Goal: Find contact information: Find contact information

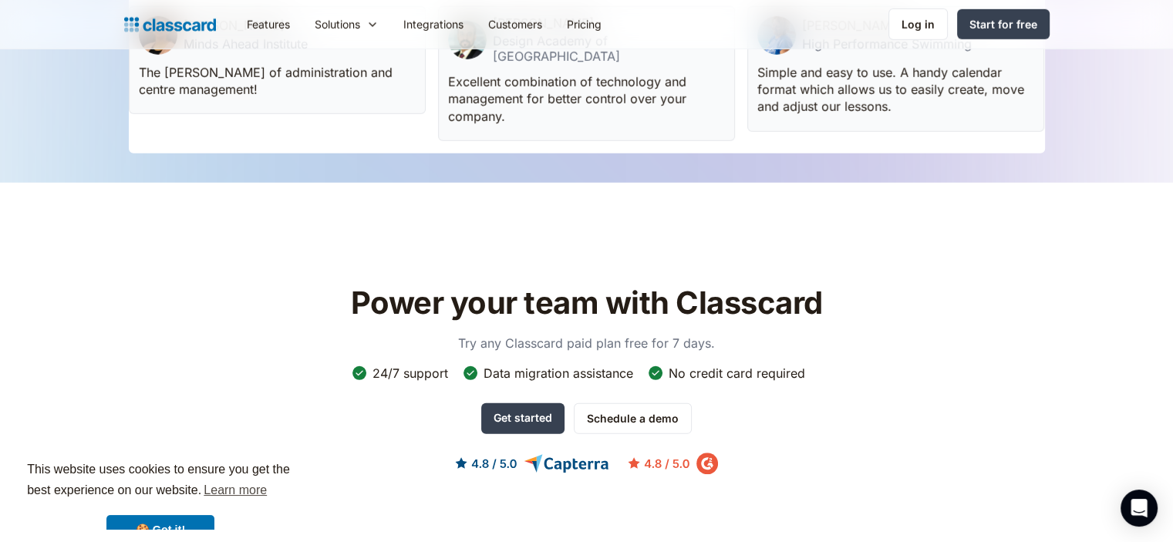
scroll to position [1286, 0]
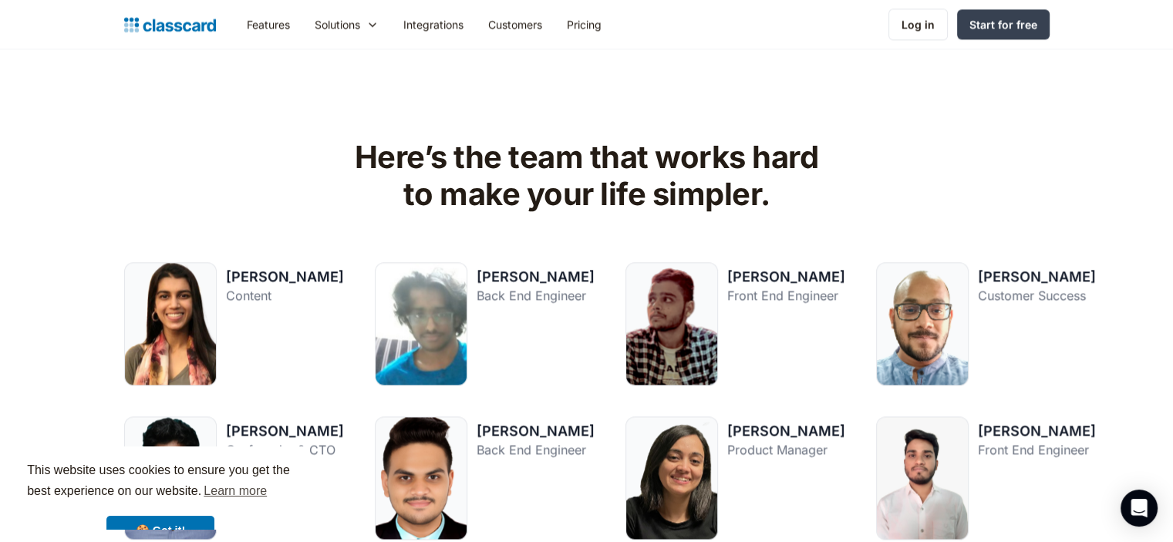
scroll to position [2029, 0]
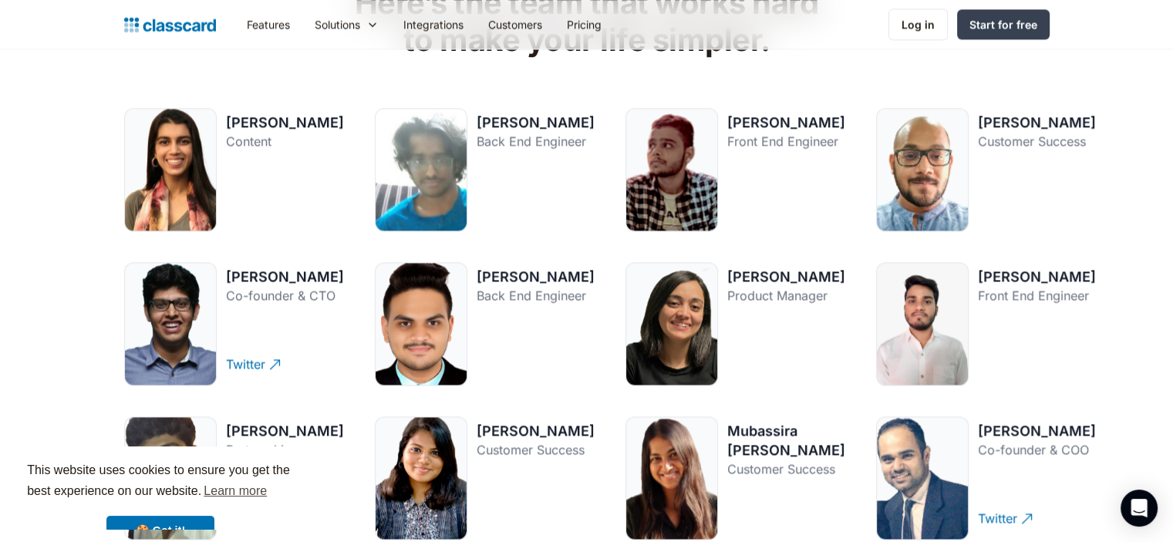
click at [257, 115] on div "[PERSON_NAME]" at bounding box center [285, 122] width 118 height 19
copy div "[PERSON_NAME]"
click at [498, 116] on div "[PERSON_NAME]" at bounding box center [535, 122] width 118 height 19
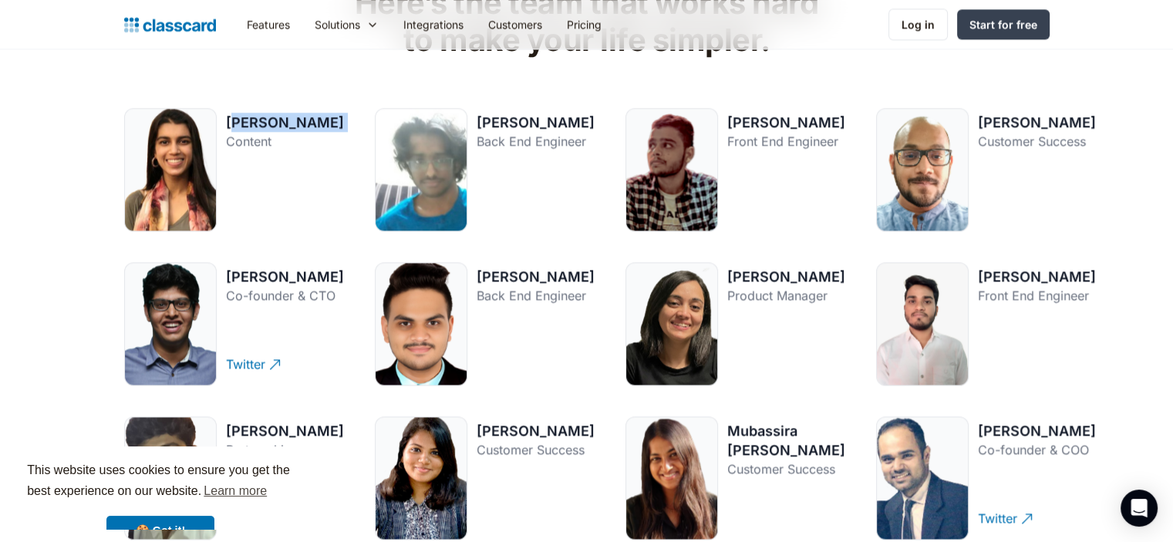
click at [498, 116] on div "[PERSON_NAME]" at bounding box center [535, 122] width 118 height 19
copy div "[PERSON_NAME]"
click at [746, 120] on div "[PERSON_NAME]" at bounding box center [786, 122] width 118 height 19
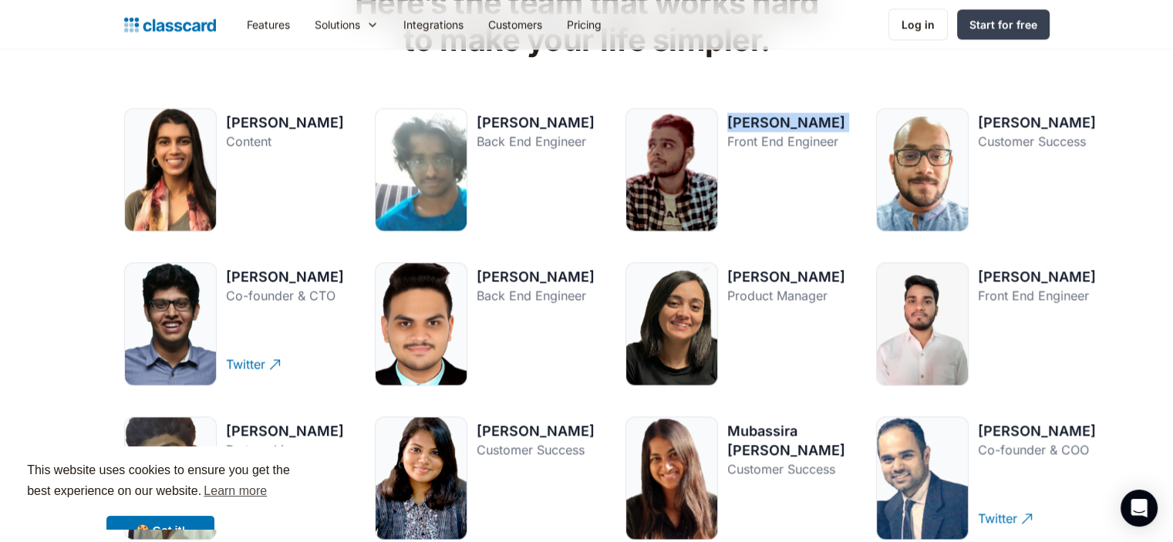
click at [746, 120] on div "[PERSON_NAME]" at bounding box center [786, 122] width 118 height 19
copy div "[PERSON_NAME]"
click at [984, 132] on div "[PERSON_NAME]" at bounding box center [1037, 122] width 118 height 19
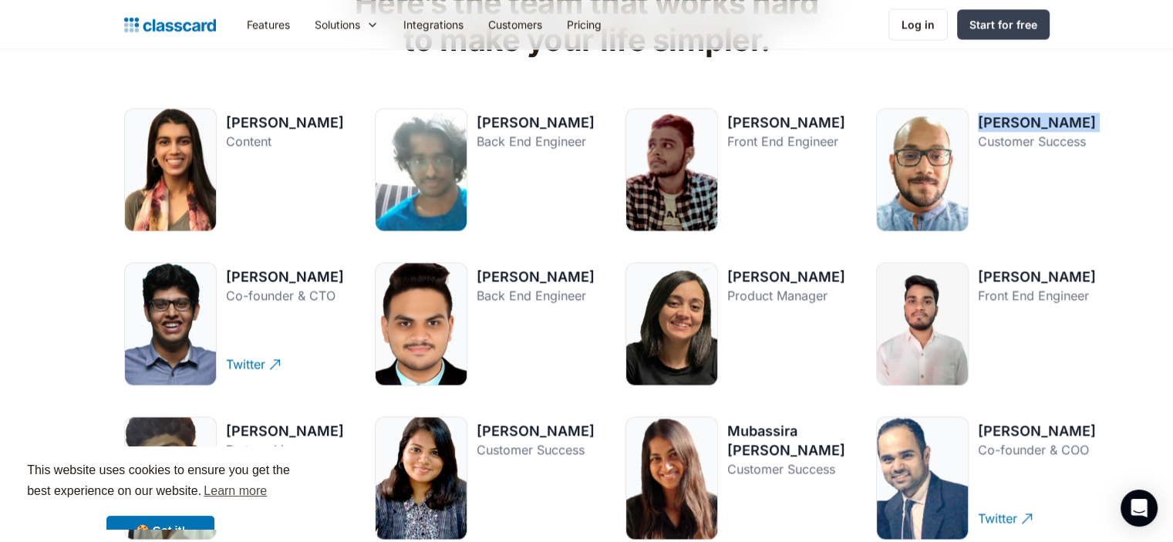
copy div "[PERSON_NAME]"
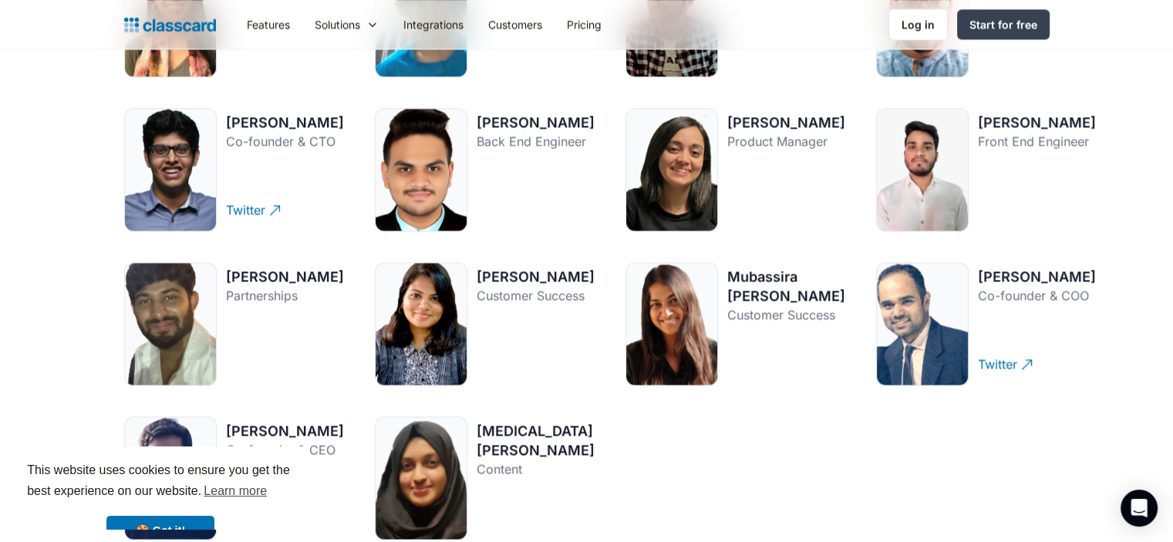
click at [265, 125] on div "[PERSON_NAME]" at bounding box center [285, 122] width 118 height 19
click at [265, 124] on div "[PERSON_NAME]" at bounding box center [285, 122] width 118 height 19
copy div "[PERSON_NAME]"
click at [752, 117] on div "[PERSON_NAME]" at bounding box center [786, 122] width 118 height 19
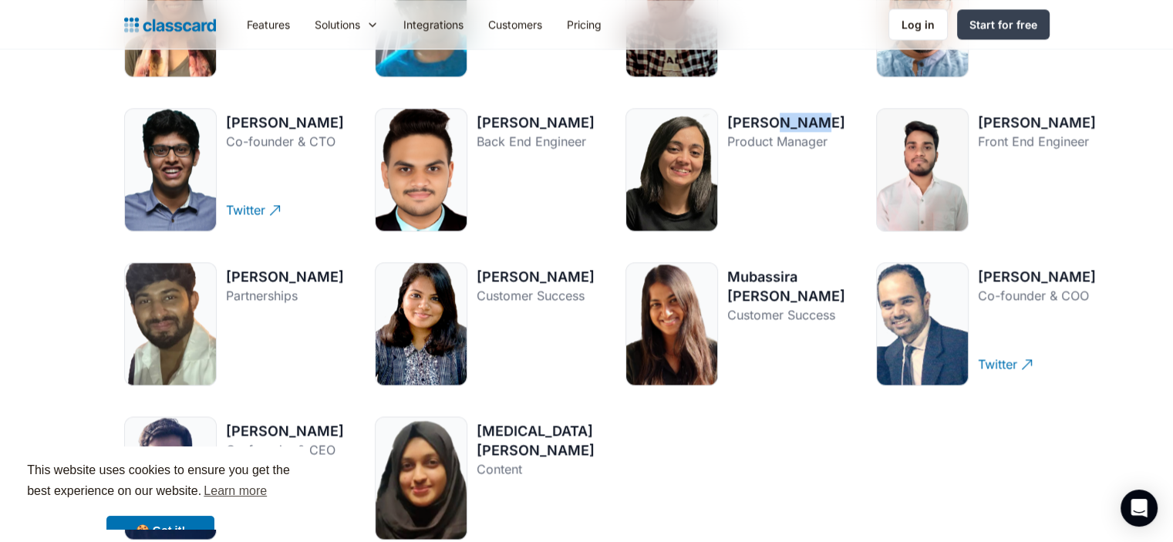
click at [752, 117] on div "[PERSON_NAME]" at bounding box center [786, 122] width 118 height 19
copy div "[PERSON_NAME]"
click at [500, 122] on div "[PERSON_NAME]" at bounding box center [535, 122] width 118 height 19
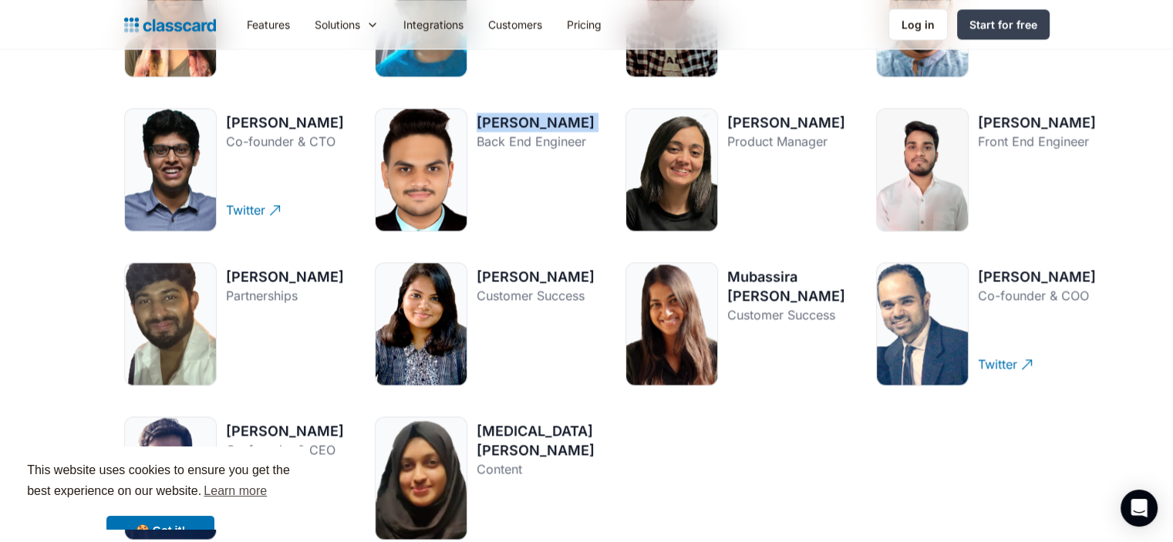
click at [500, 122] on div "[PERSON_NAME]" at bounding box center [535, 122] width 118 height 19
copy div "[PERSON_NAME]"
click at [978, 124] on div "[PERSON_NAME]" at bounding box center [1037, 122] width 118 height 19
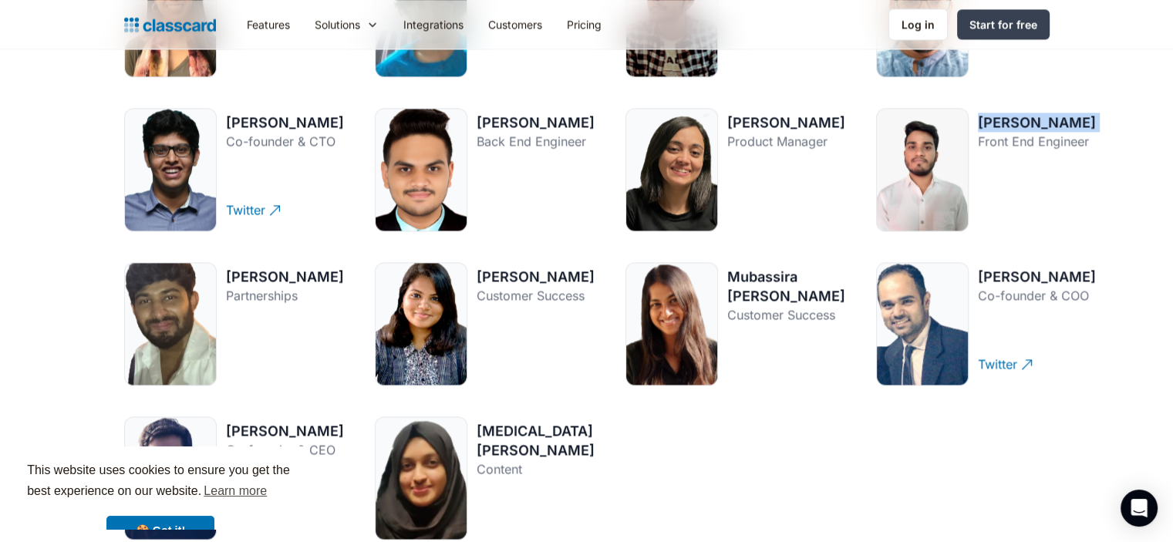
copy div "[PERSON_NAME]"
click at [266, 276] on div "[PERSON_NAME]" at bounding box center [285, 276] width 118 height 19
click at [266, 274] on div "[PERSON_NAME]" at bounding box center [285, 276] width 118 height 19
copy div "[PERSON_NAME]"
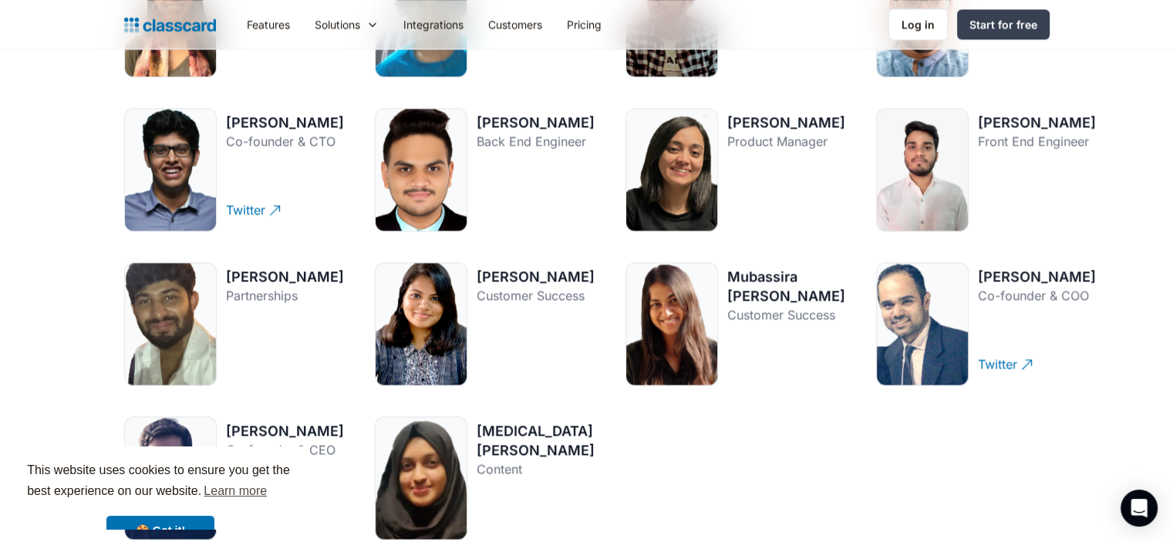
click at [502, 285] on div "[PERSON_NAME]" at bounding box center [535, 276] width 118 height 19
copy div "[PERSON_NAME]"
click at [749, 272] on div "Mubassira [PERSON_NAME]" at bounding box center [786, 286] width 118 height 39
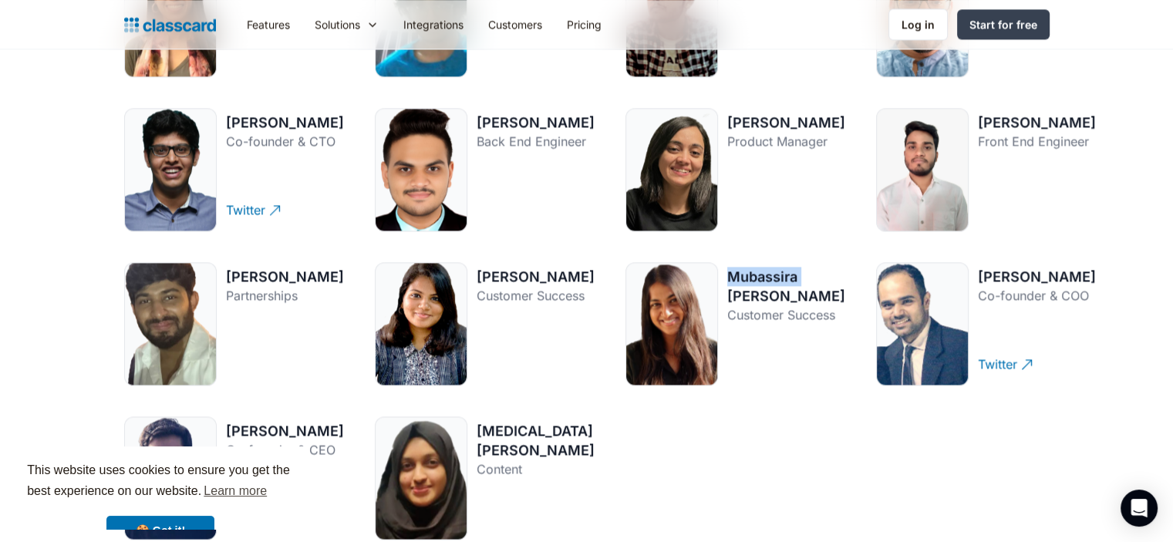
click at [749, 272] on div "Mubassira [PERSON_NAME]" at bounding box center [786, 286] width 118 height 39
click at [981, 286] on div "[PERSON_NAME]" at bounding box center [1037, 276] width 118 height 19
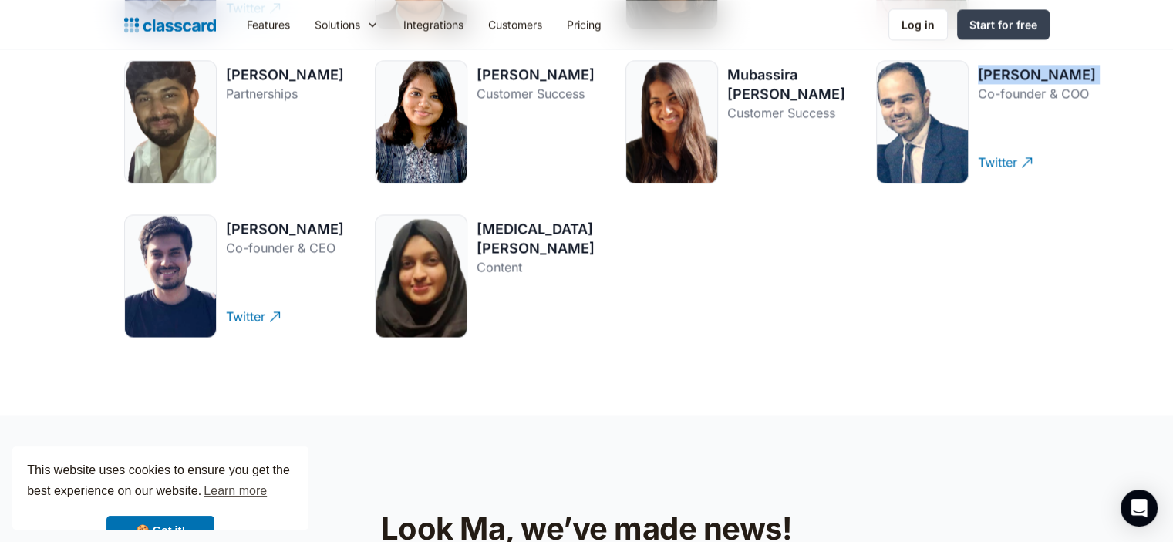
scroll to position [2415, 0]
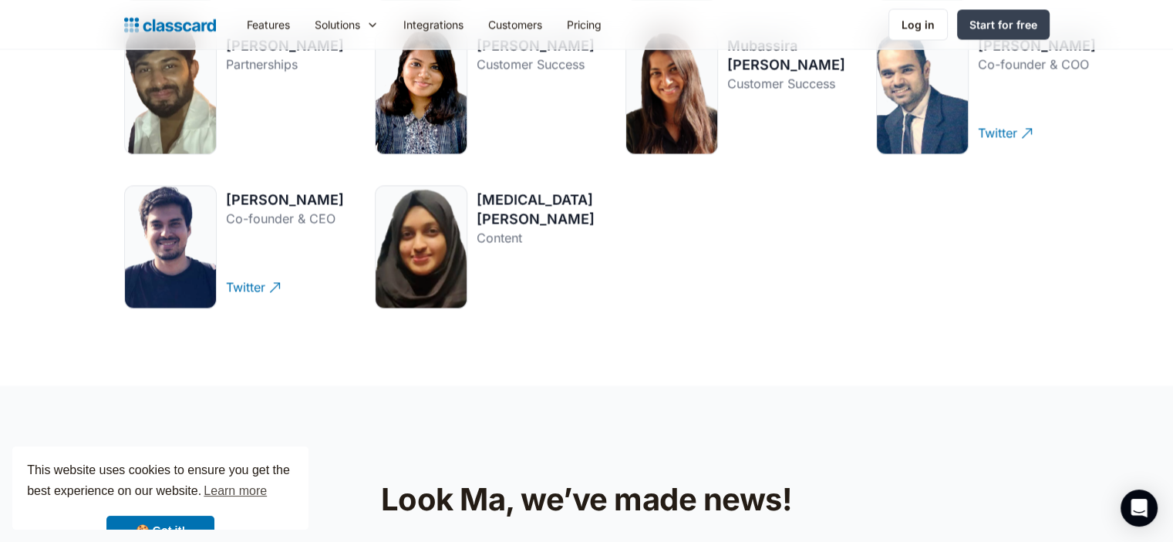
click at [258, 193] on div "[PERSON_NAME]" at bounding box center [285, 199] width 118 height 19
click at [518, 193] on div "[MEDICAL_DATA][PERSON_NAME]" at bounding box center [535, 209] width 118 height 39
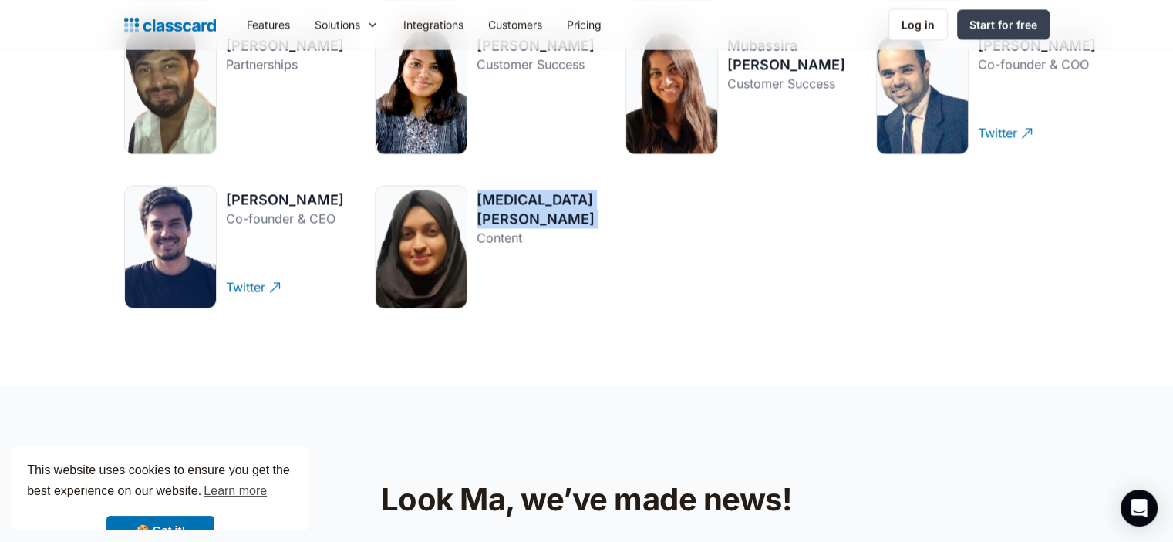
click at [517, 192] on div "[MEDICAL_DATA][PERSON_NAME]" at bounding box center [535, 209] width 118 height 39
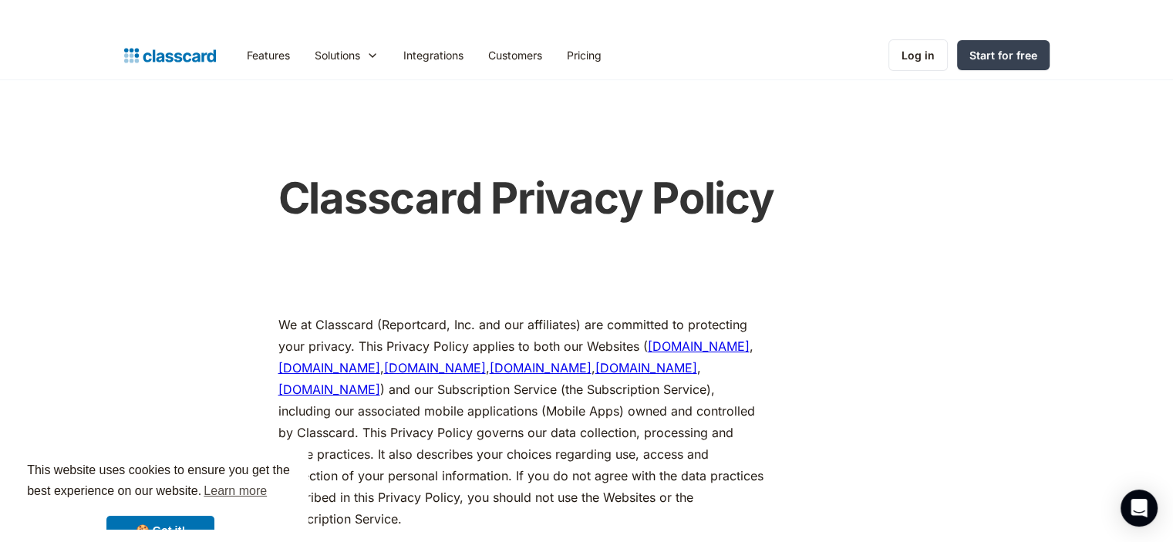
scroll to position [528, 0]
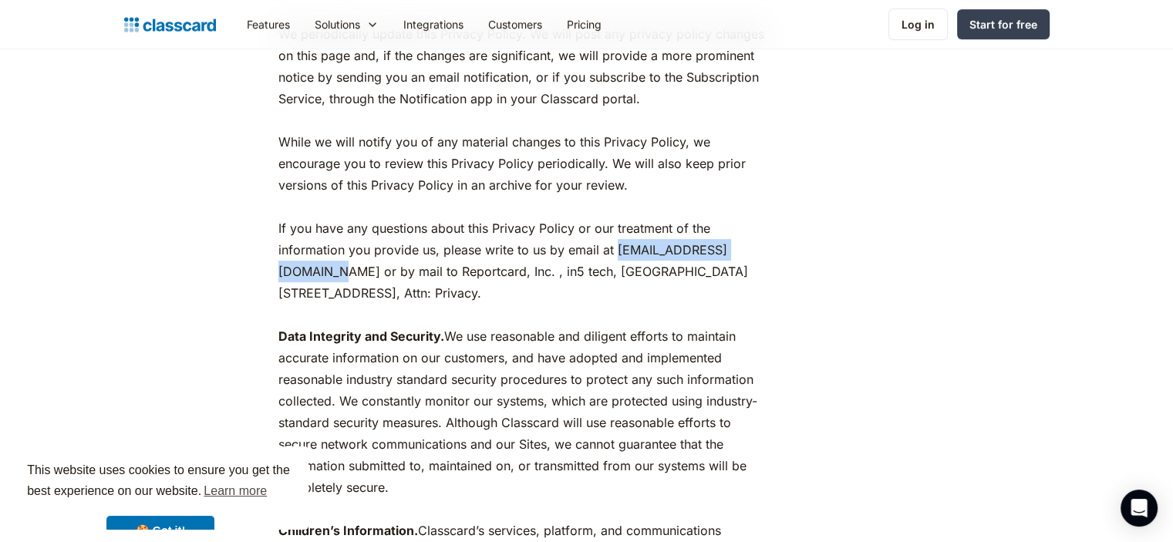
drag, startPoint x: 273, startPoint y: 274, endPoint x: 438, endPoint y: 274, distance: 165.0
copy p "privacy@classcardapp.com"
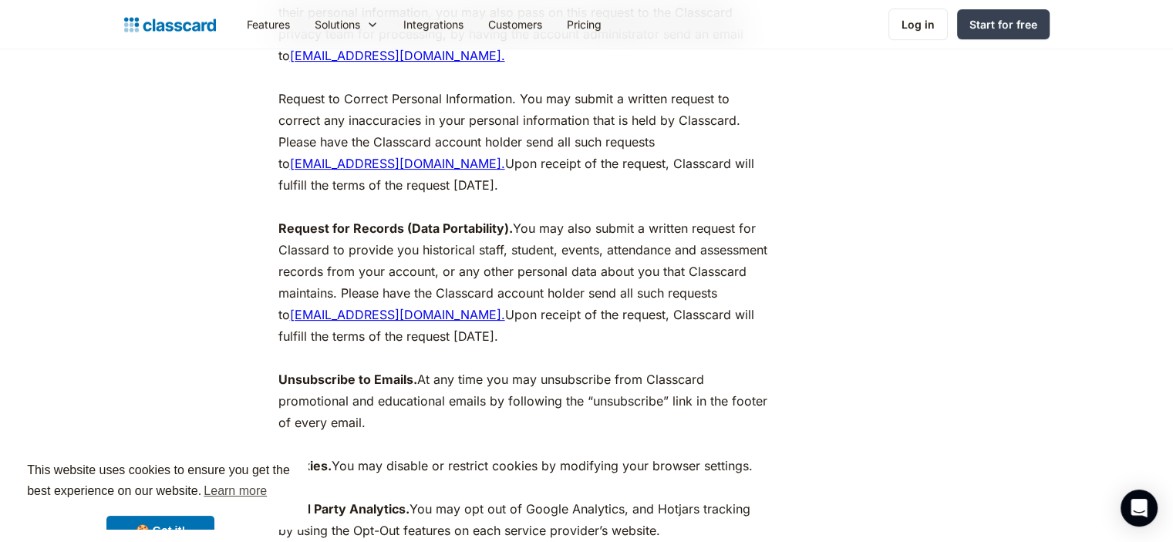
scroll to position [7667, 0]
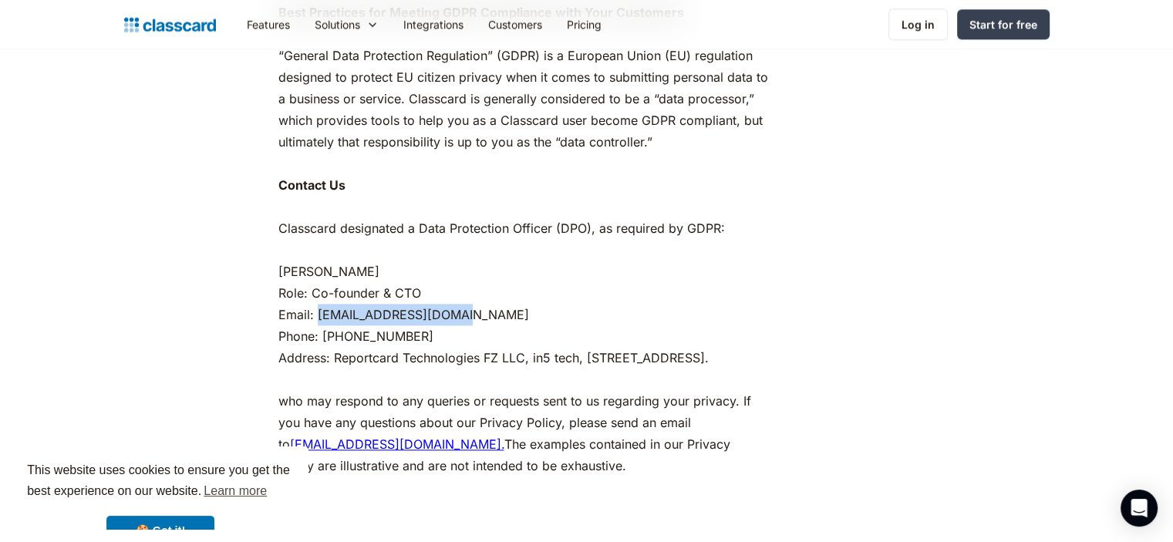
drag, startPoint x: 315, startPoint y: 273, endPoint x: 481, endPoint y: 274, distance: 166.5
copy p "anuj@classcardapp.com"
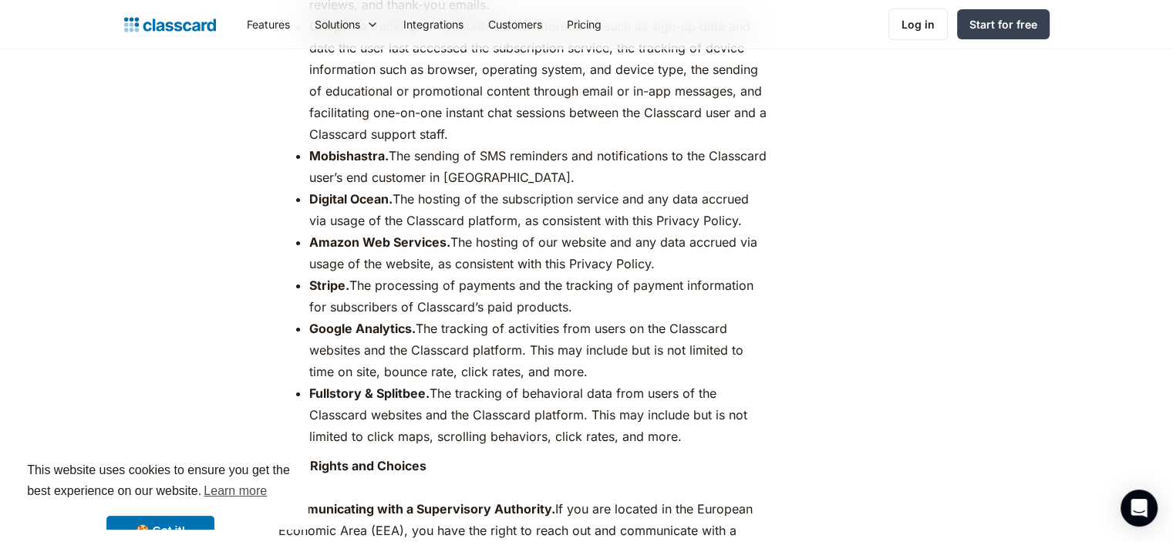
scroll to position [161, 0]
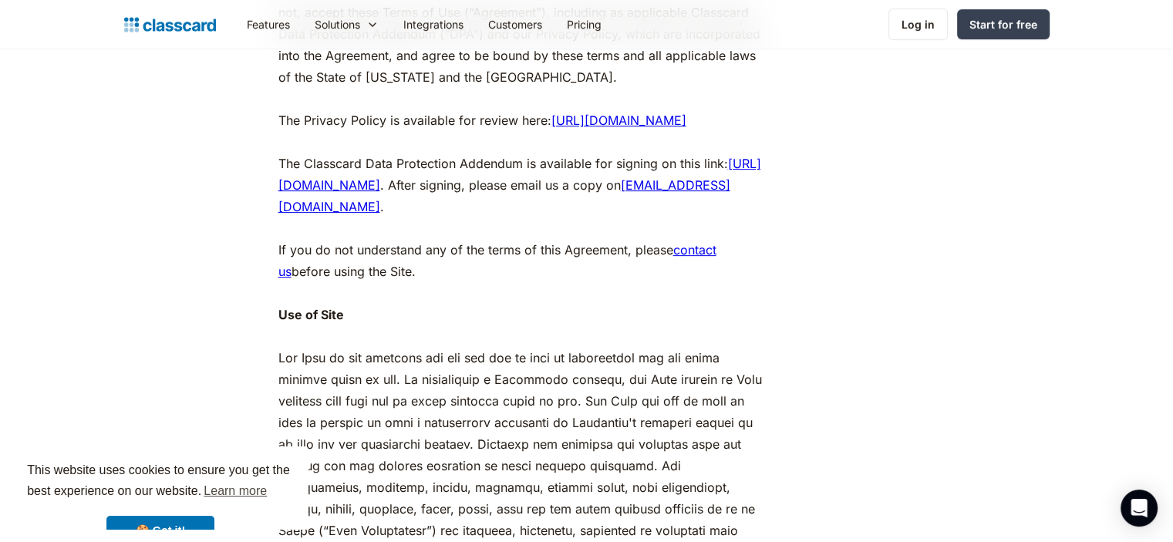
scroll to position [2190, 0]
